Goal: Task Accomplishment & Management: Complete application form

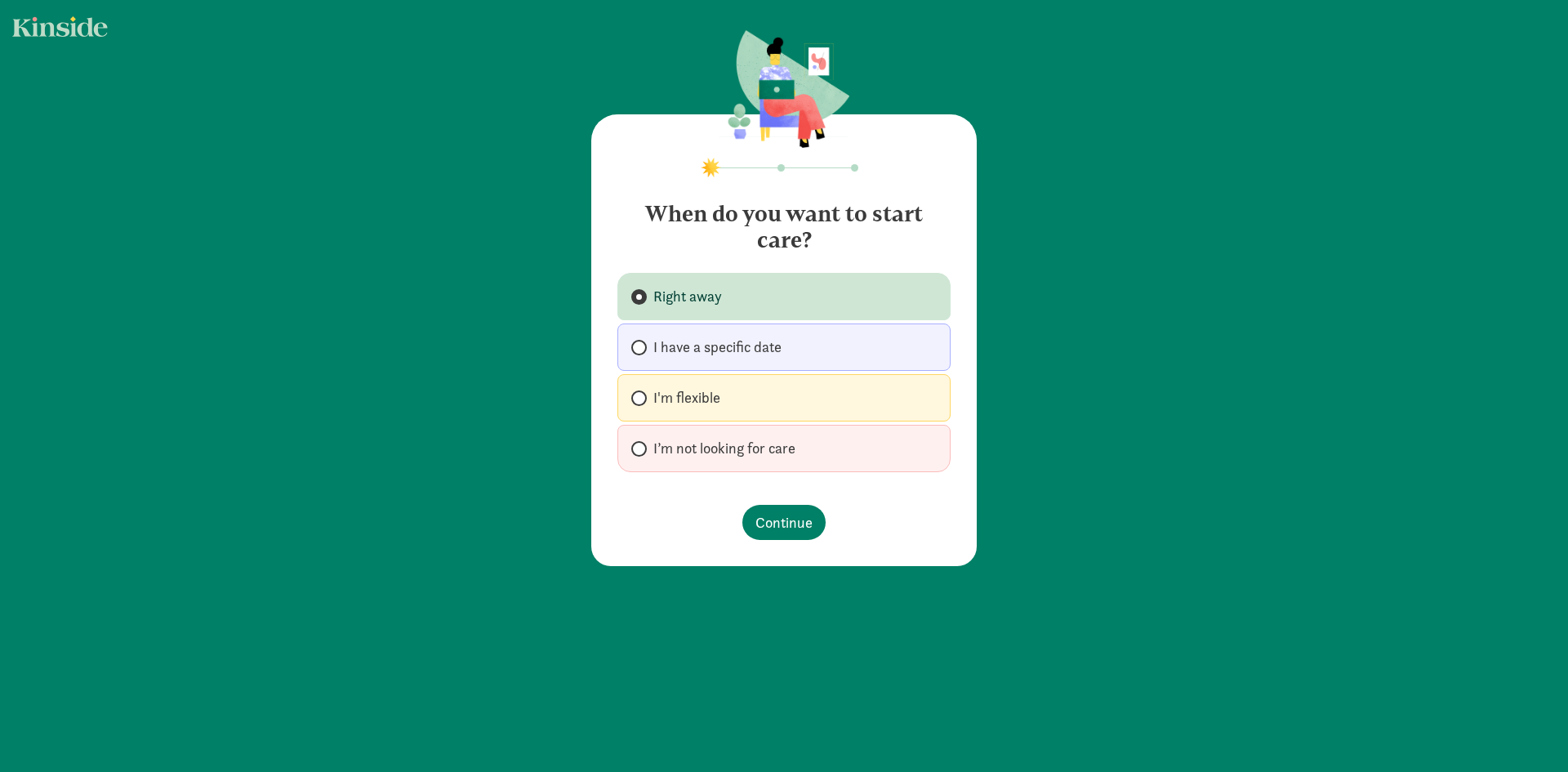
click at [733, 409] on label "I'm flexible" at bounding box center [784, 398] width 333 height 47
click at [642, 403] on input "I'm flexible" at bounding box center [636, 398] width 10 height 10
radio input "true"
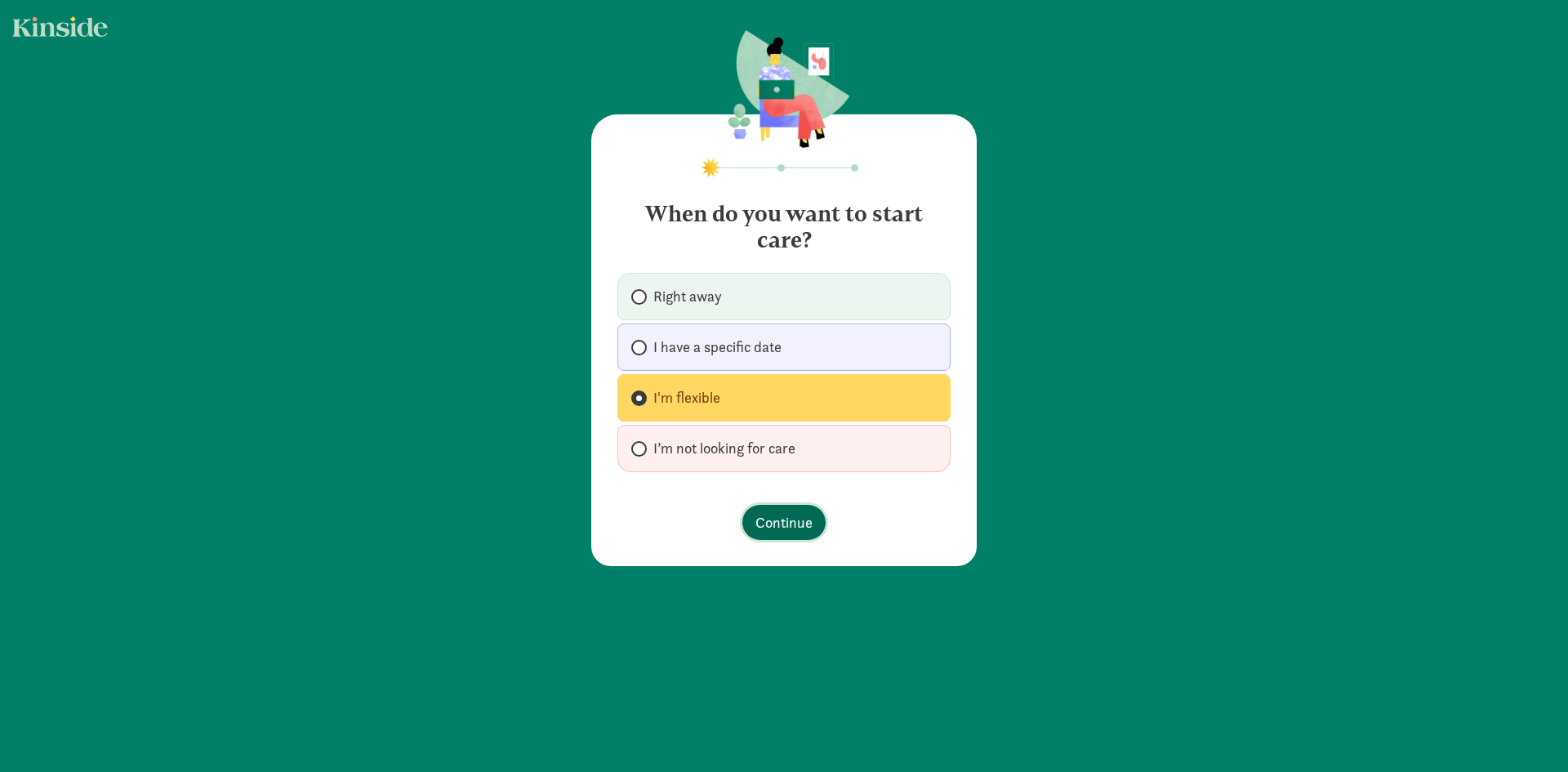
click at [772, 509] on button "Continue" at bounding box center [783, 522] width 83 height 35
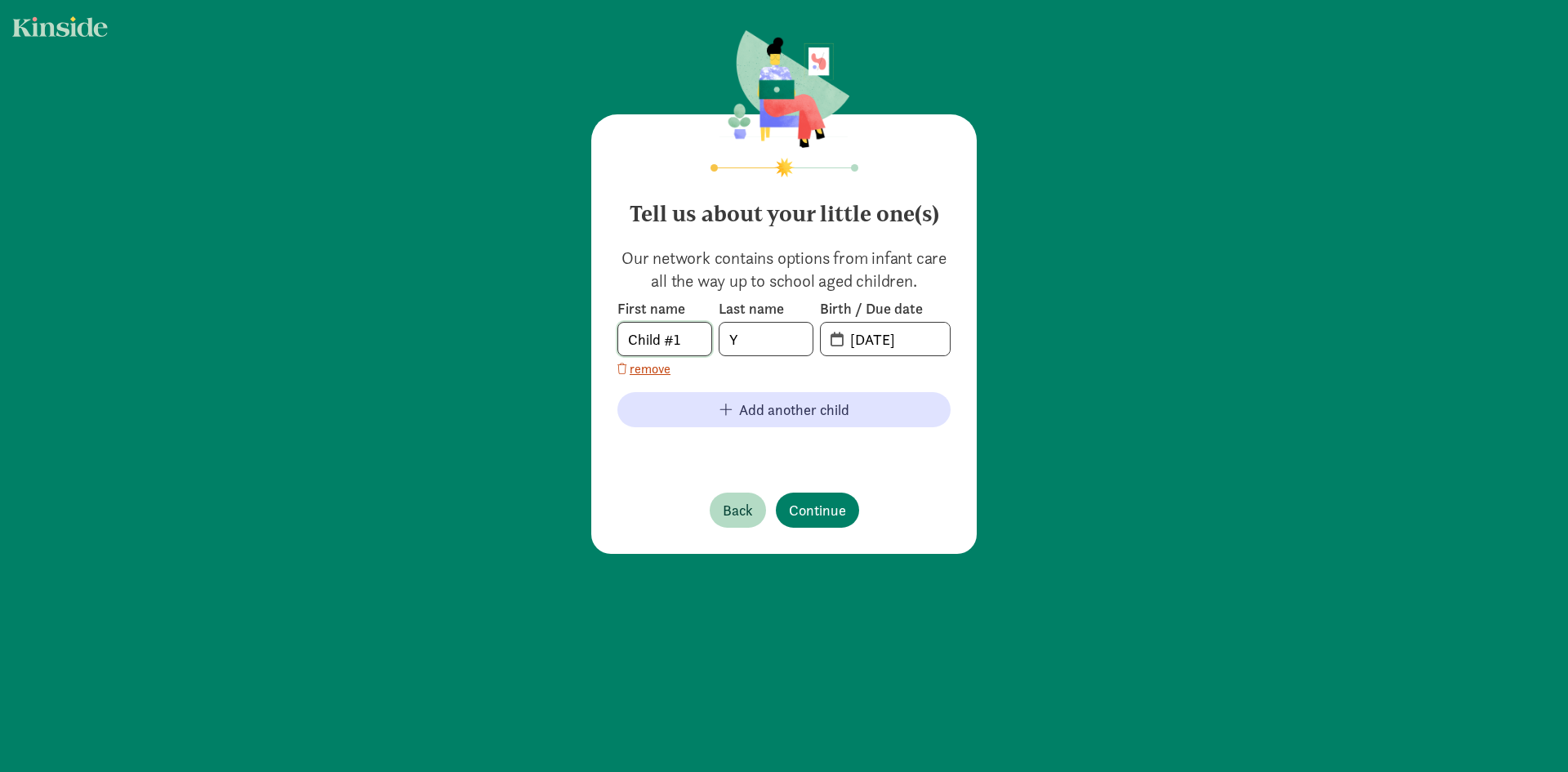
drag, startPoint x: 695, startPoint y: 330, endPoint x: 526, endPoint y: 327, distance: 169.0
click at [526, 327] on div "Tell us about your little one(s) Our network contains options from infant care …" at bounding box center [784, 293] width 1568 height 587
type input "[PERSON_NAME]"
type input "He"
type input "[DATE]"
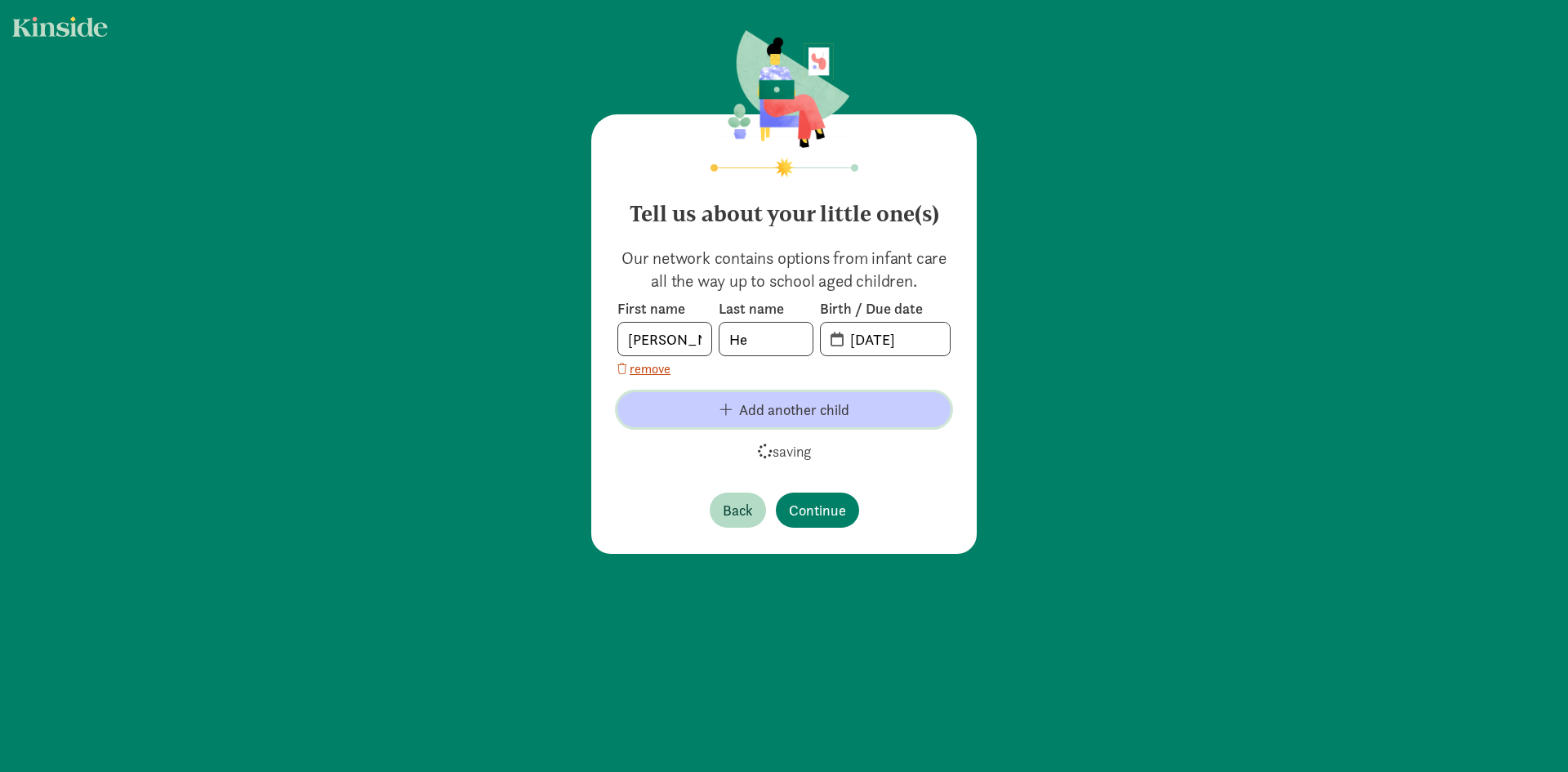
click at [871, 407] on span "Add another child" at bounding box center [784, 410] width 307 height 22
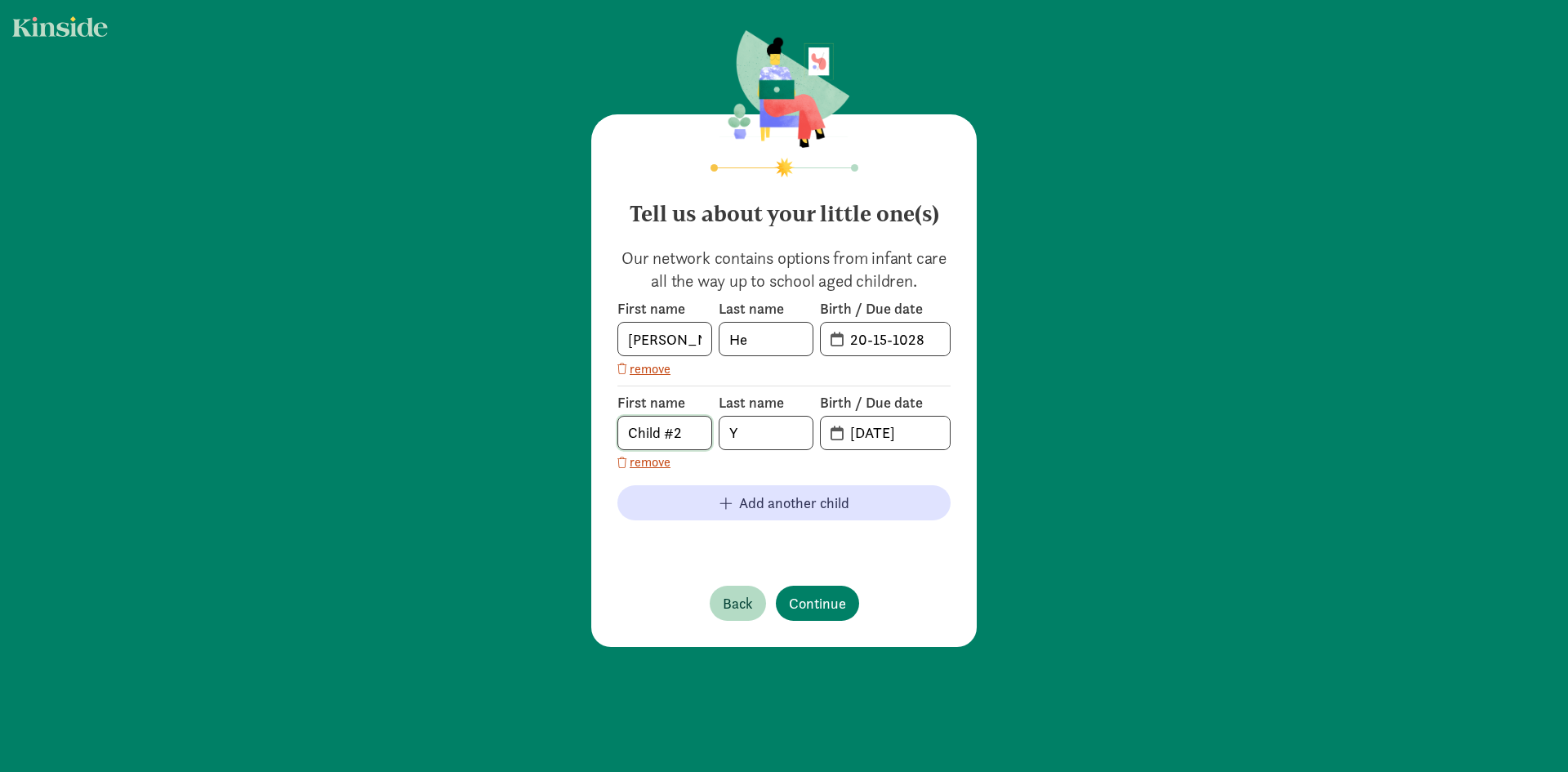
drag, startPoint x: 687, startPoint y: 427, endPoint x: 264, endPoint y: 359, distance: 428.4
click at [264, 360] on div "Tell us about your little one(s) Our network contains options from infant care …" at bounding box center [784, 340] width 1568 height 680
type input "[PERSON_NAME]"
type input "He"
type input "[DATE]"
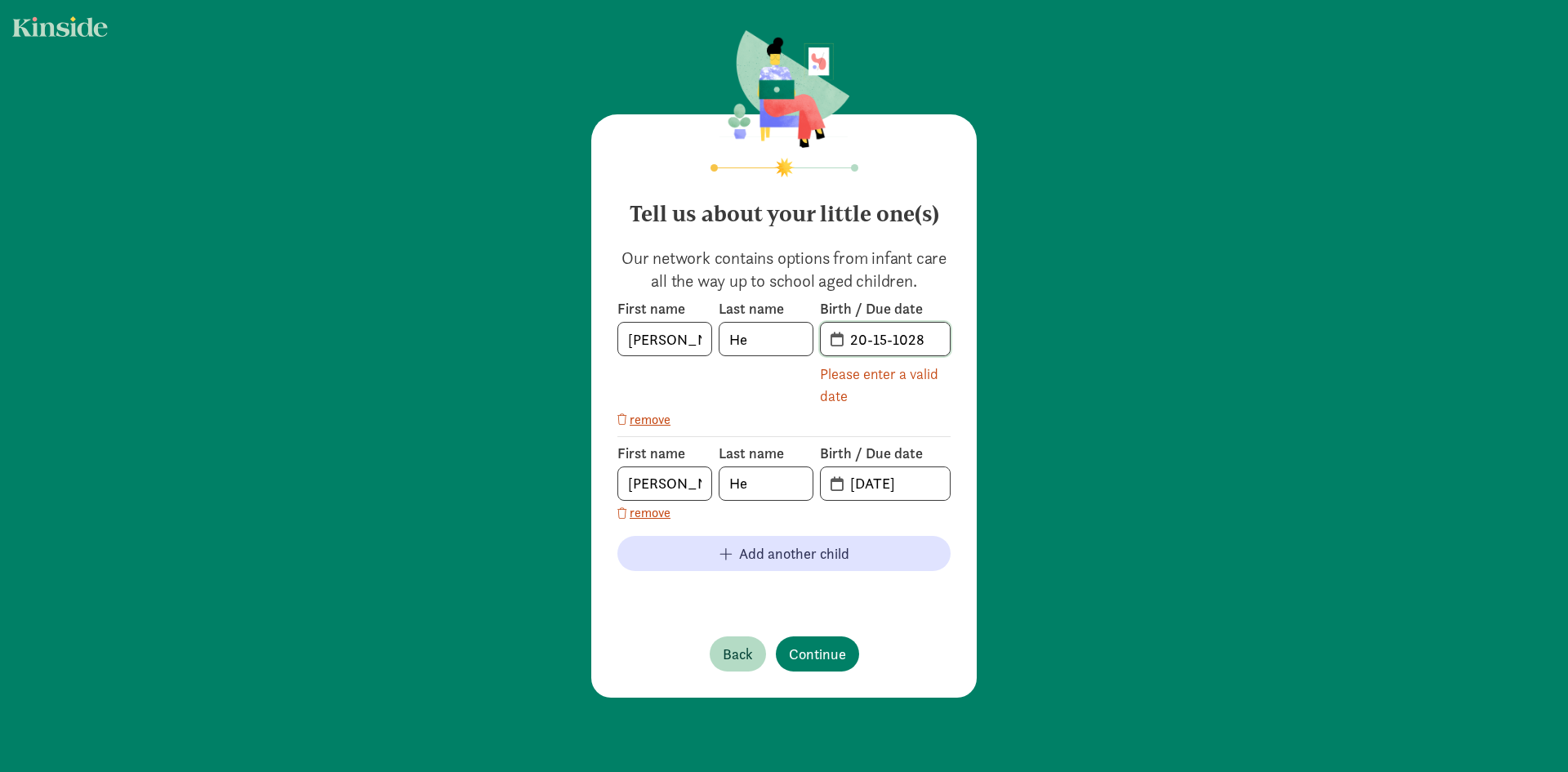
drag, startPoint x: 927, startPoint y: 345, endPoint x: 917, endPoint y: 347, distance: 10.2
click at [917, 347] on input "20-15-1028" at bounding box center [896, 338] width 110 height 33
type input "20-15-2015"
click at [858, 562] on span "Add another child" at bounding box center [784, 553] width 307 height 22
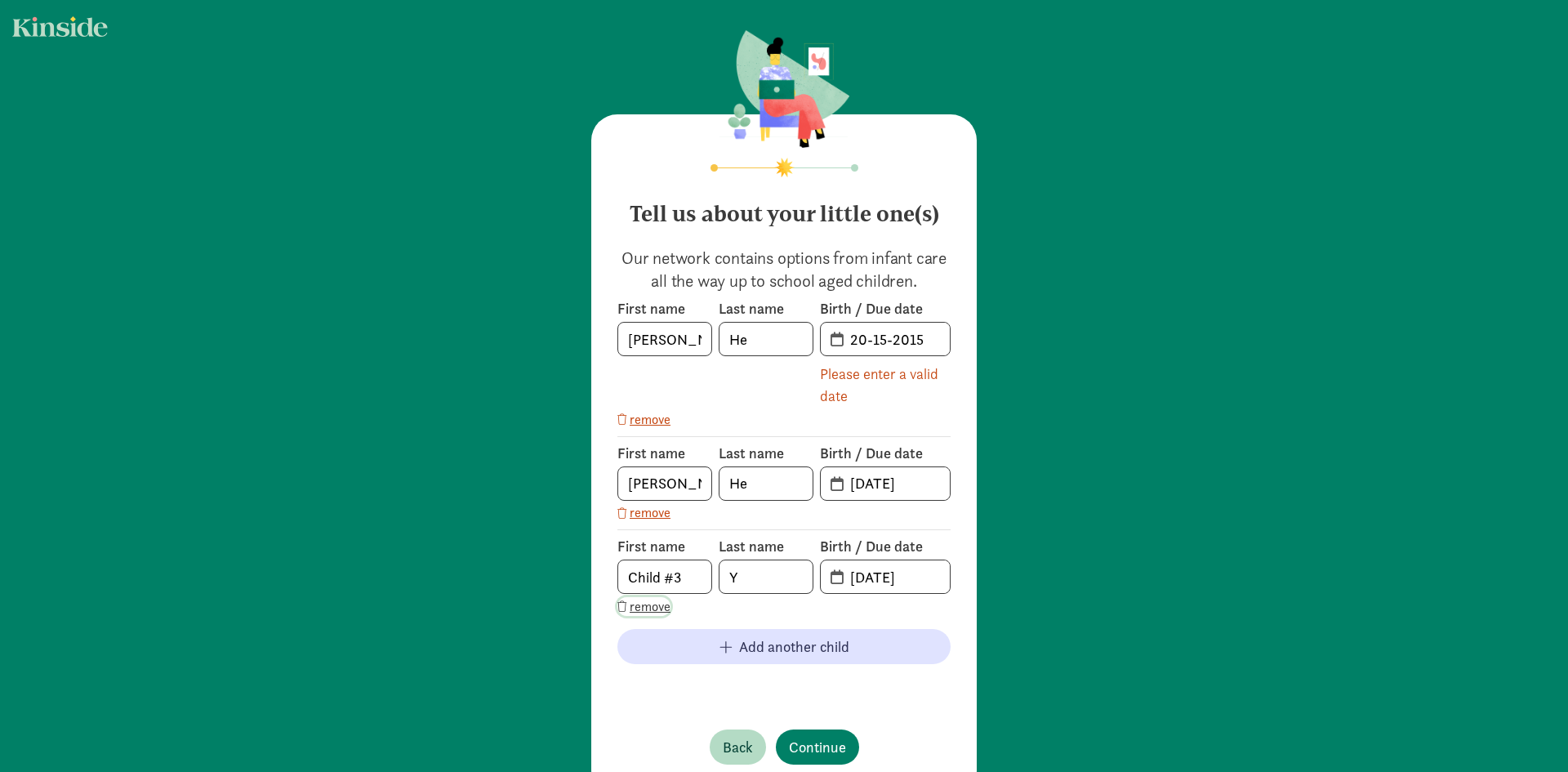
click at [655, 607] on span "remove" at bounding box center [650, 606] width 41 height 20
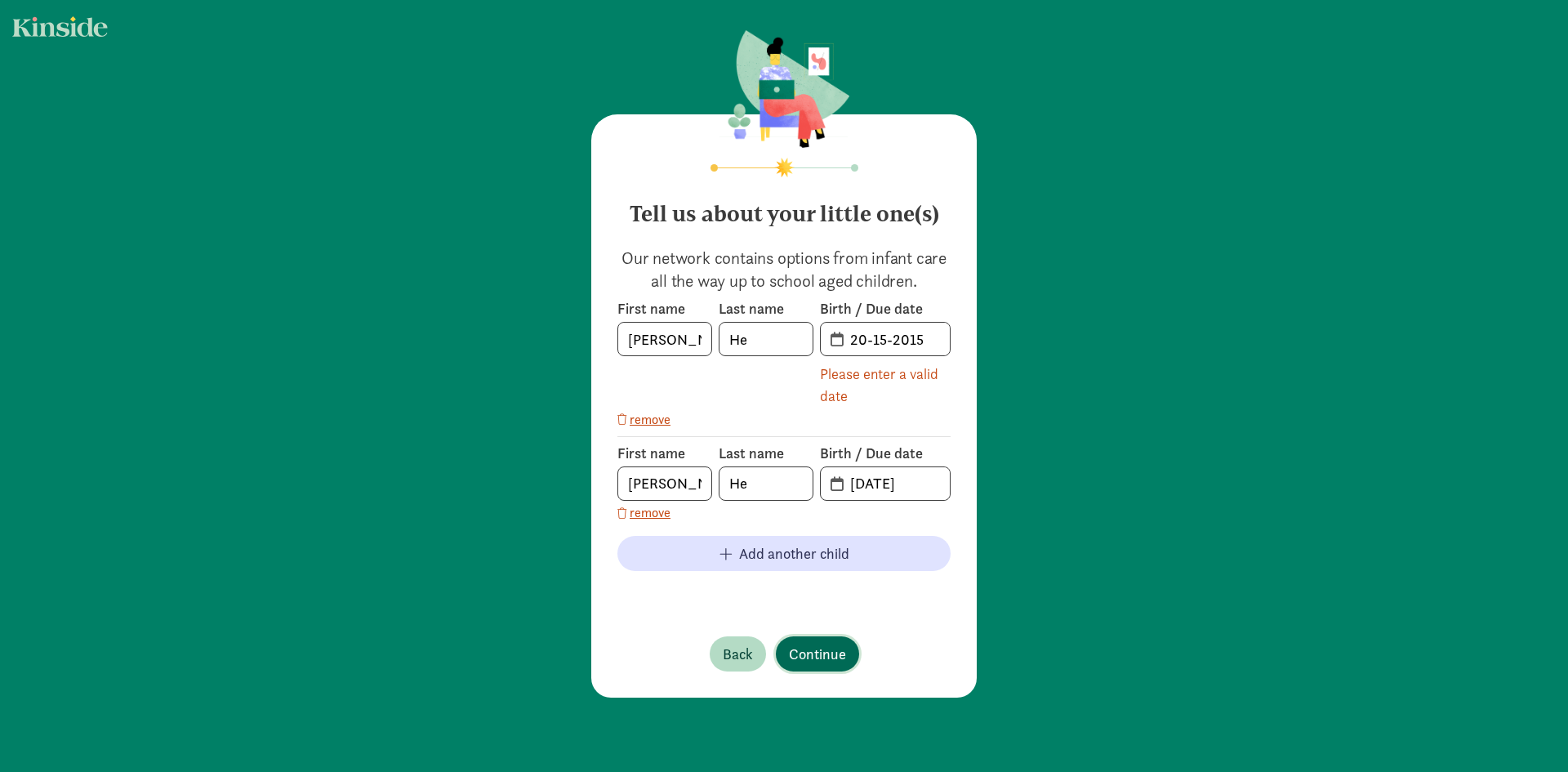
click at [816, 656] on span "Continue" at bounding box center [817, 654] width 57 height 22
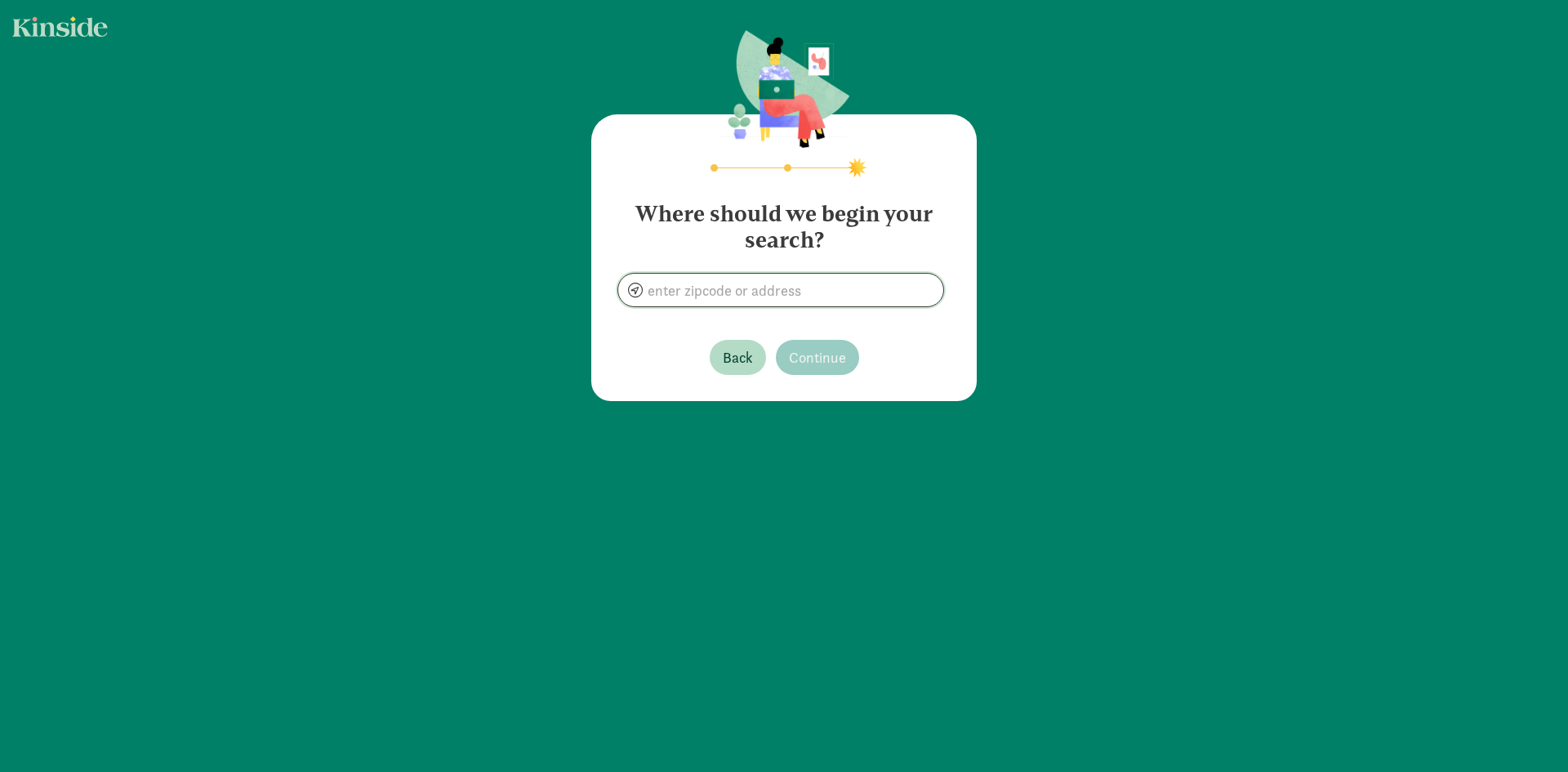
click at [723, 284] on input at bounding box center [780, 290] width 325 height 33
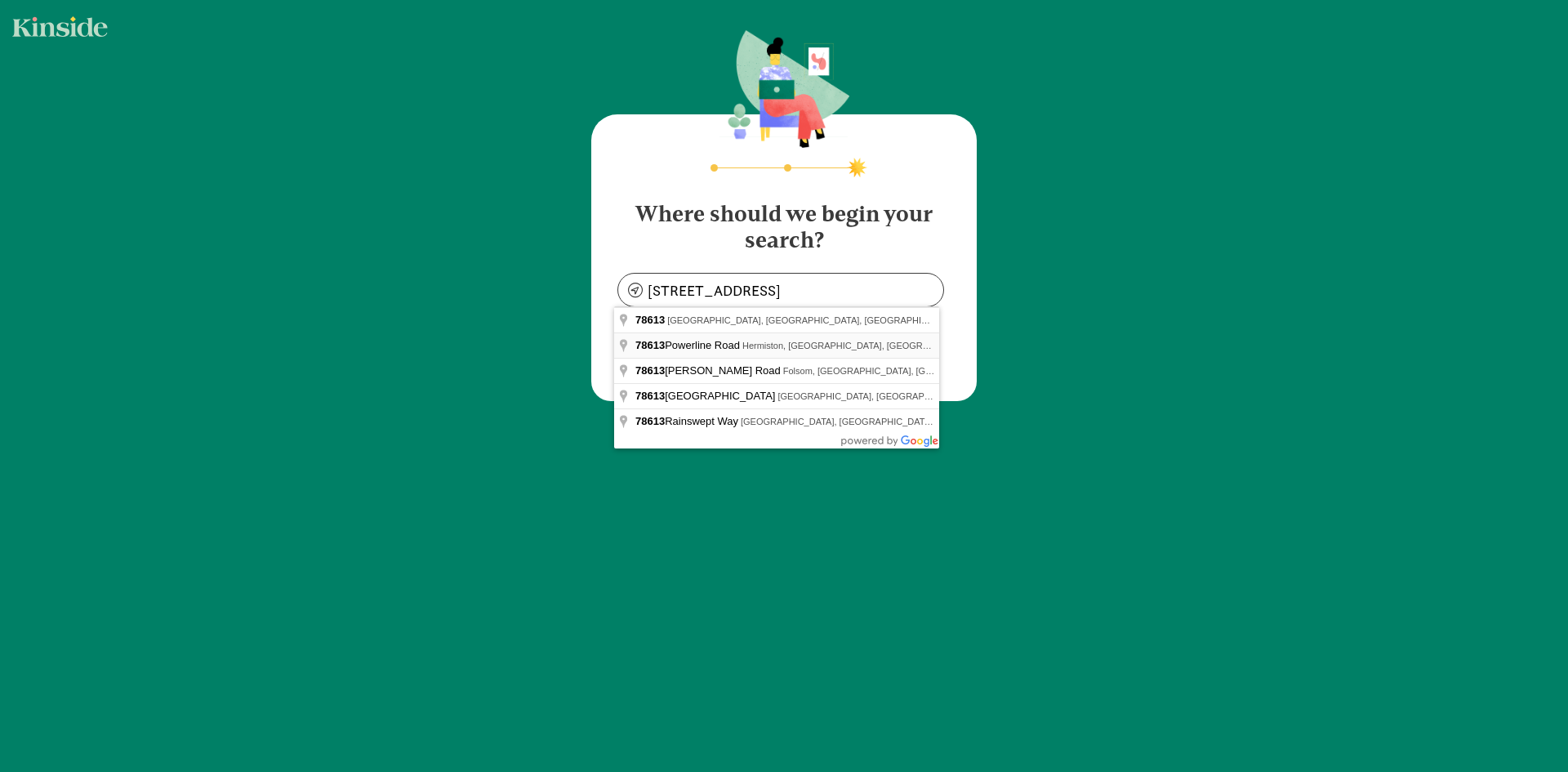
type input "[STREET_ADDRESS]"
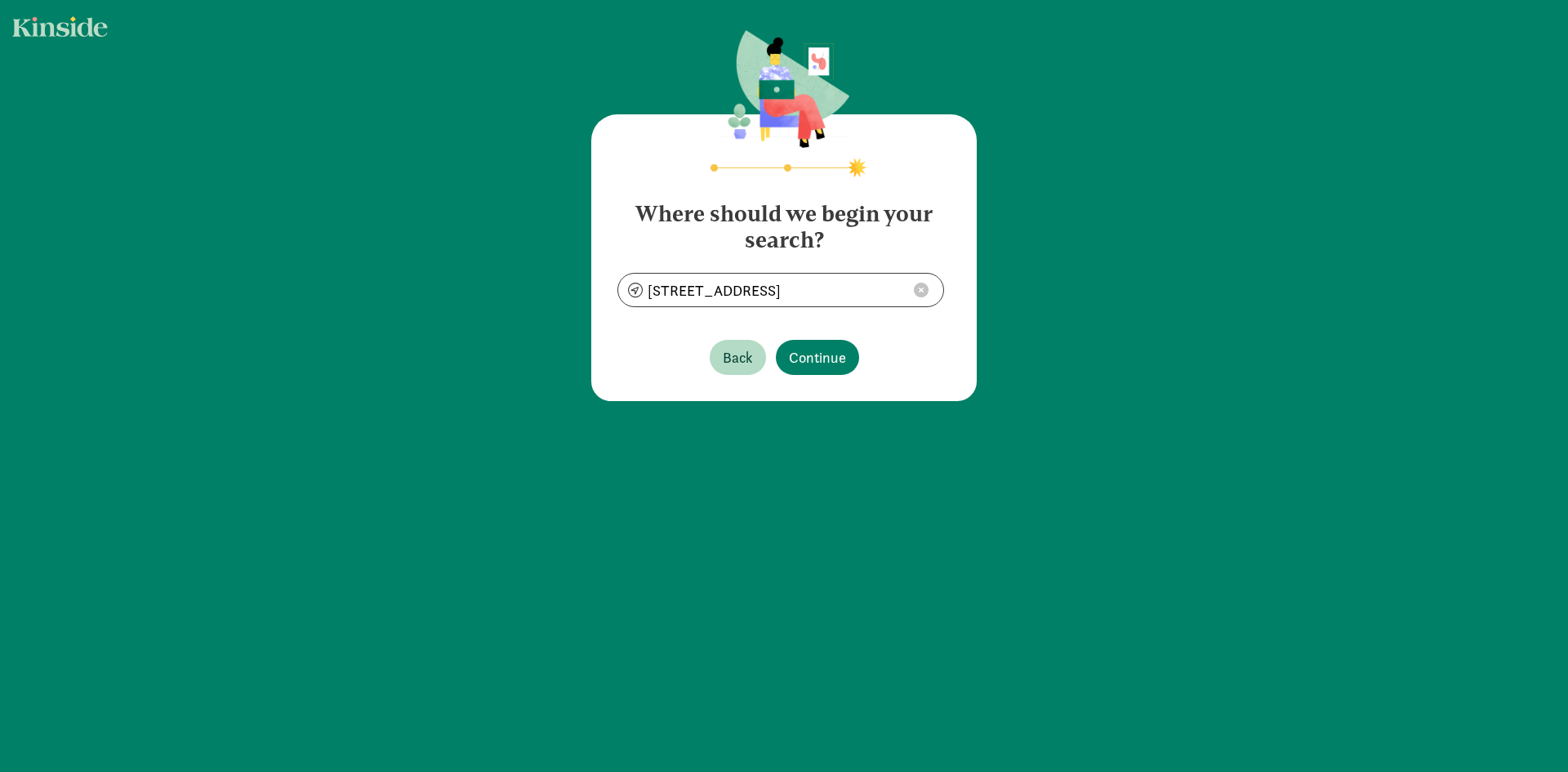
drag, startPoint x: 699, startPoint y: 333, endPoint x: 793, endPoint y: 296, distance: 101.0
click at [916, 291] on span at bounding box center [921, 290] width 15 height 15
click at [782, 292] on input at bounding box center [780, 290] width 325 height 33
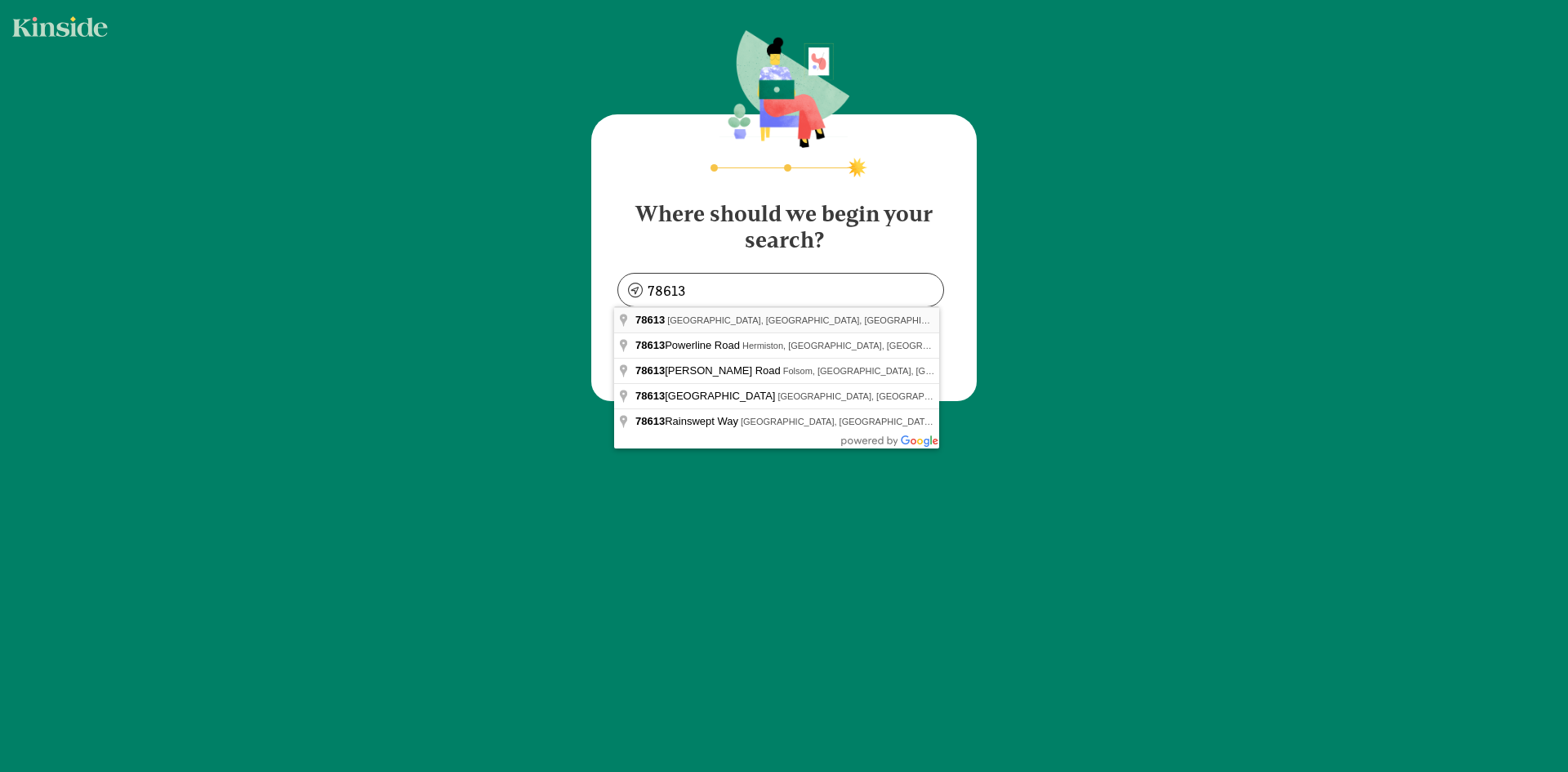
type input "[GEOGRAPHIC_DATA], [GEOGRAPHIC_DATA]"
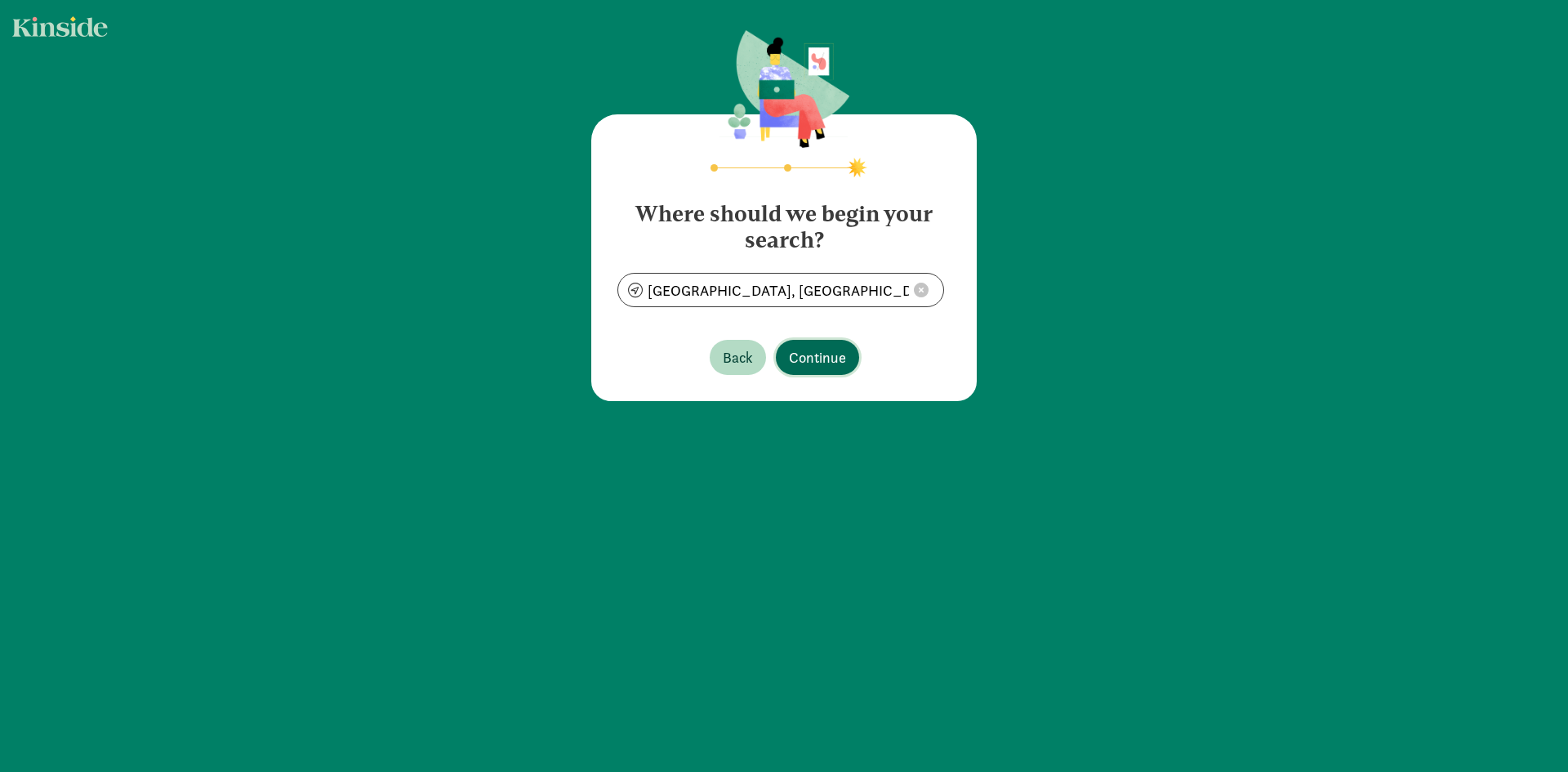
click at [828, 357] on span "Continue" at bounding box center [817, 358] width 57 height 22
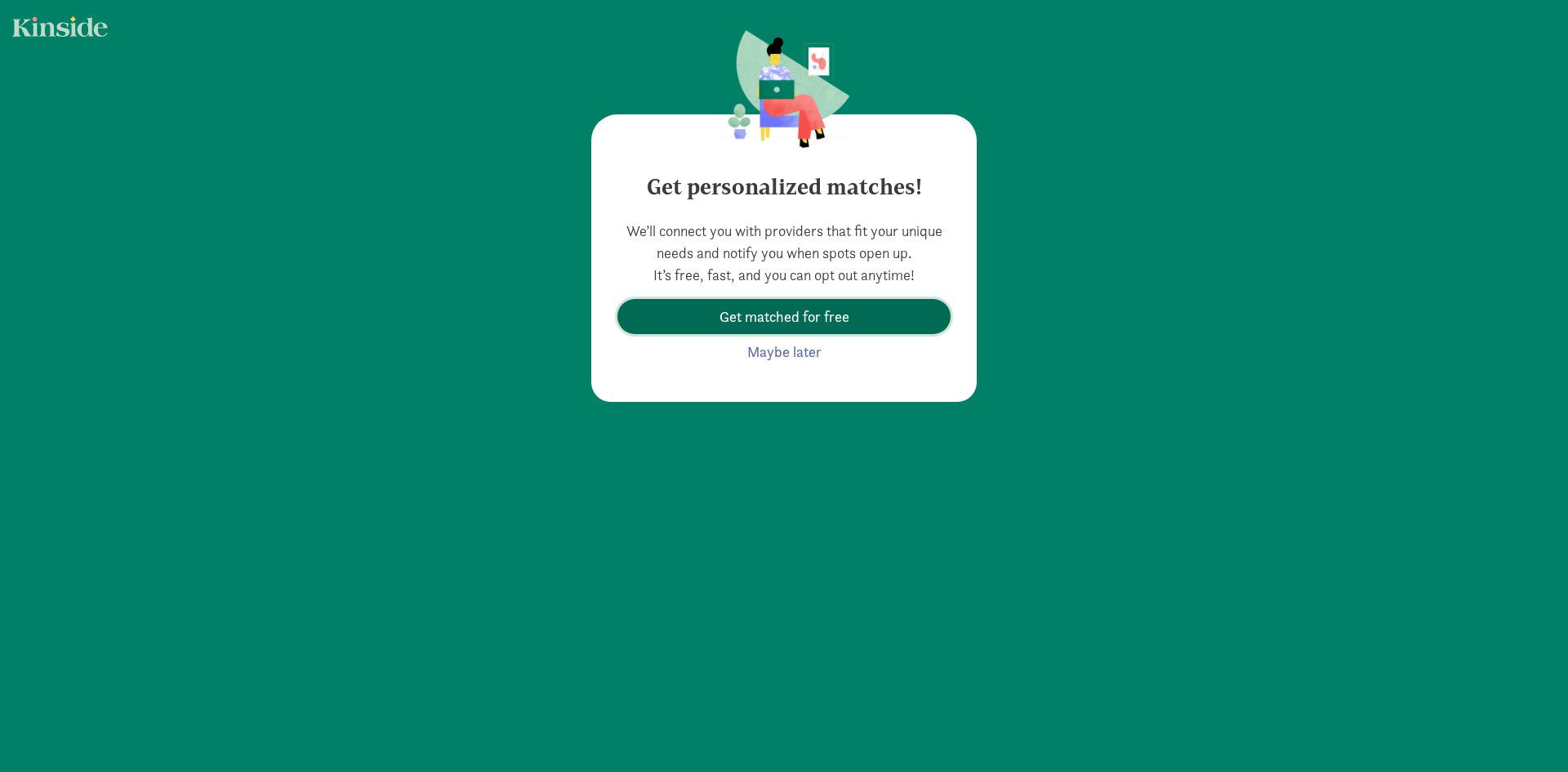
click at [814, 319] on span "Get matched for free" at bounding box center [784, 317] width 129 height 22
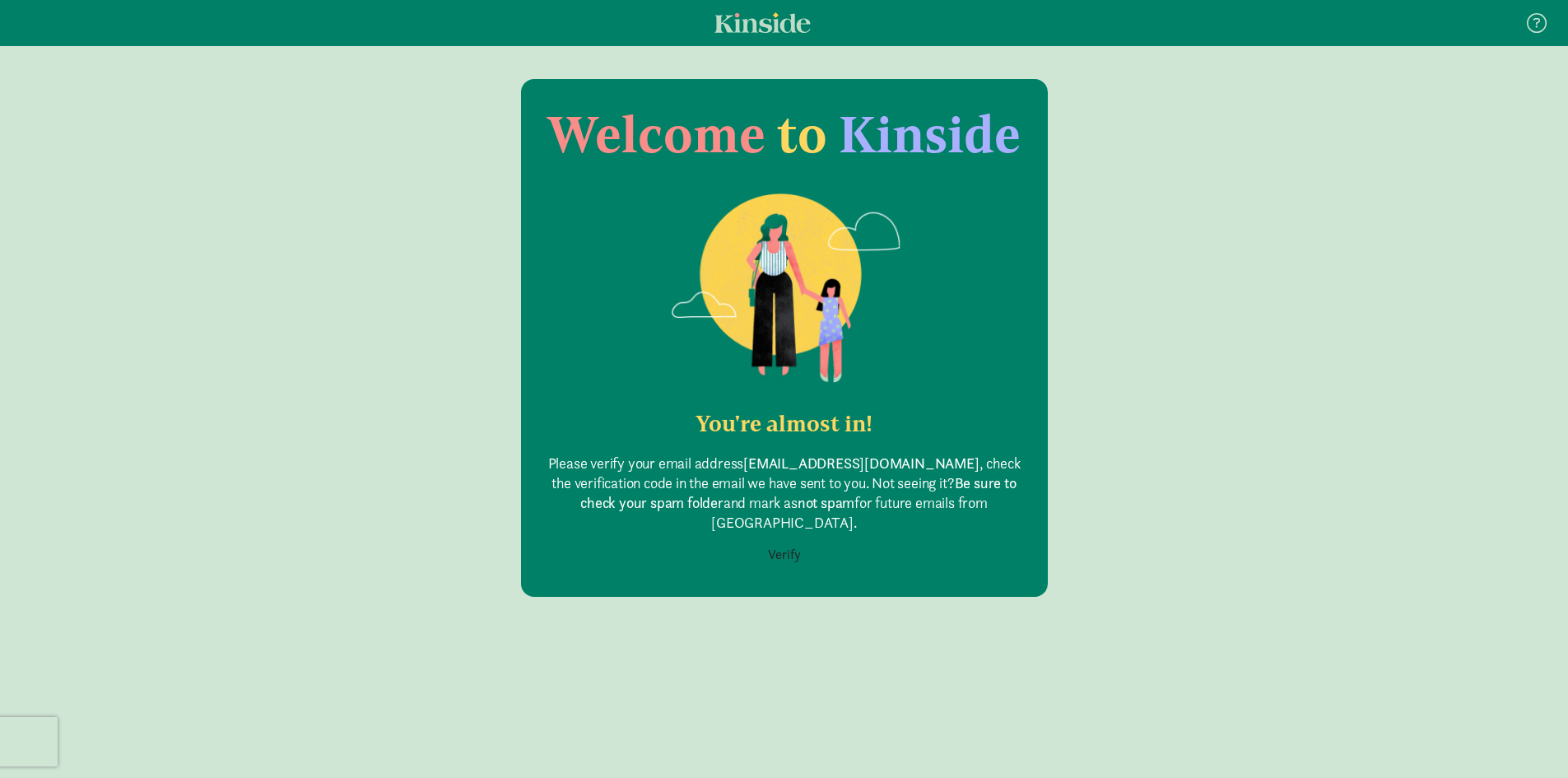
click at [786, 539] on button "Verify" at bounding box center [784, 554] width 54 height 31
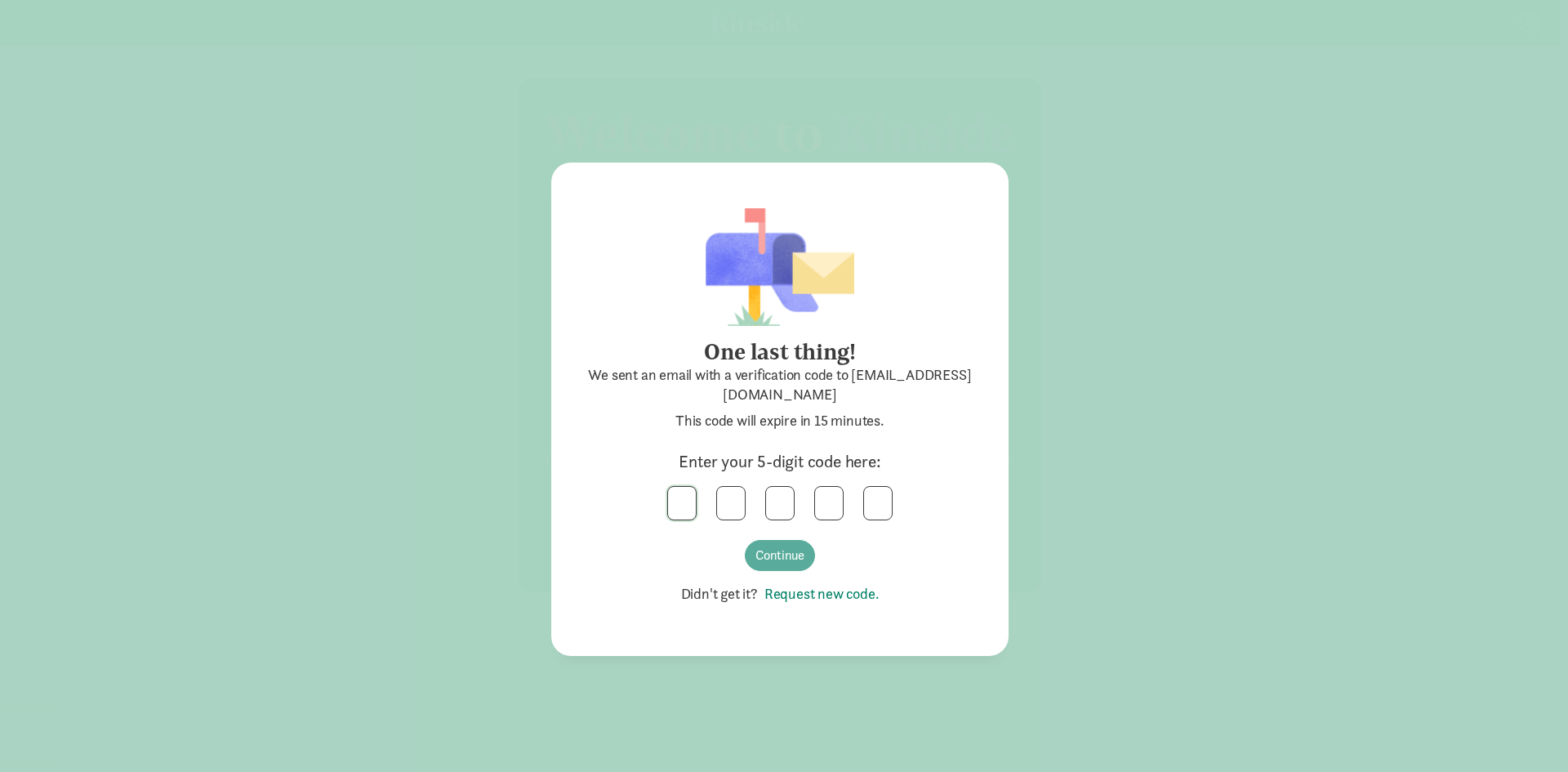
click at [683, 501] on input "text" at bounding box center [682, 503] width 28 height 33
